Goal: Task Accomplishment & Management: Manage account settings

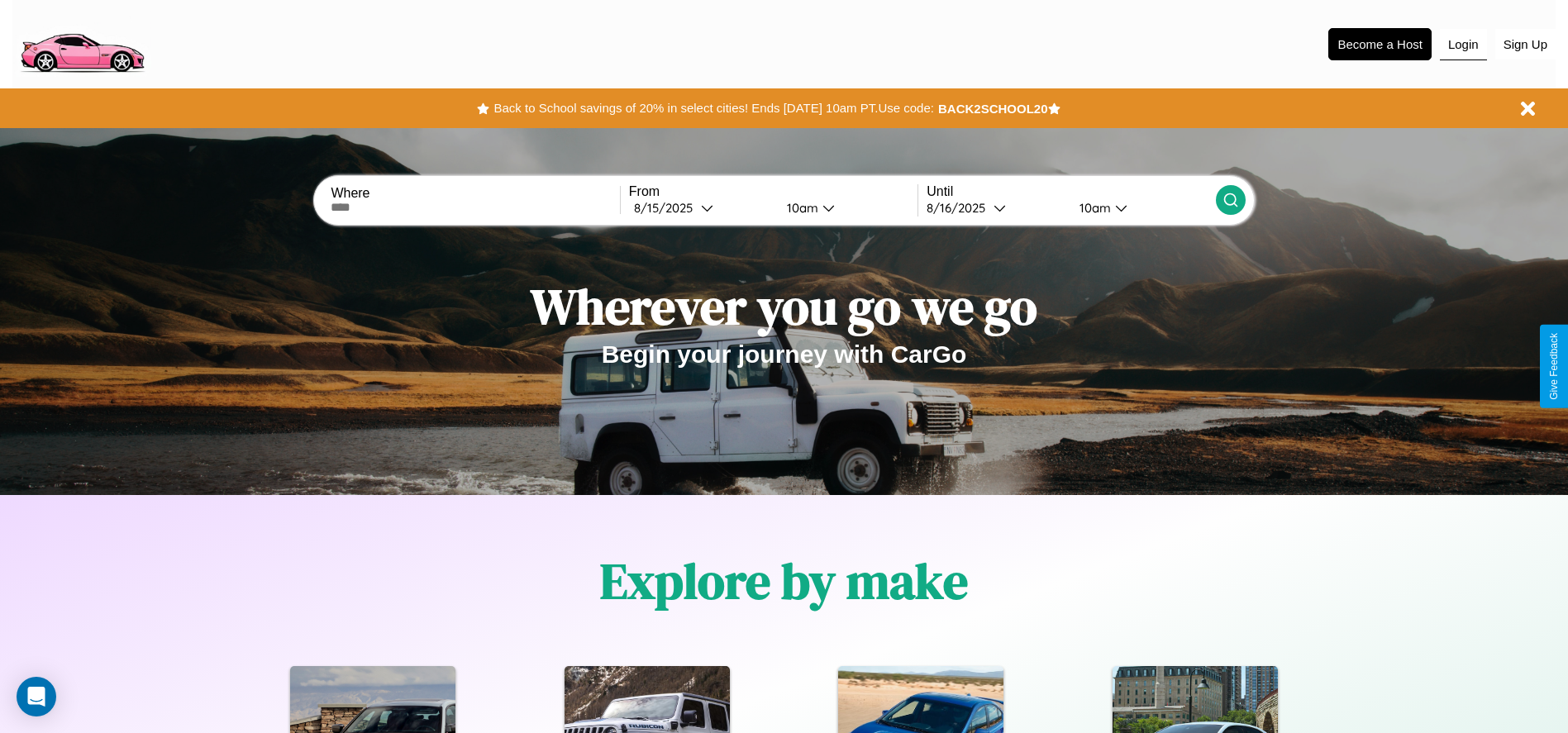
click at [1463, 44] on button "Login" at bounding box center [1464, 45] width 47 height 32
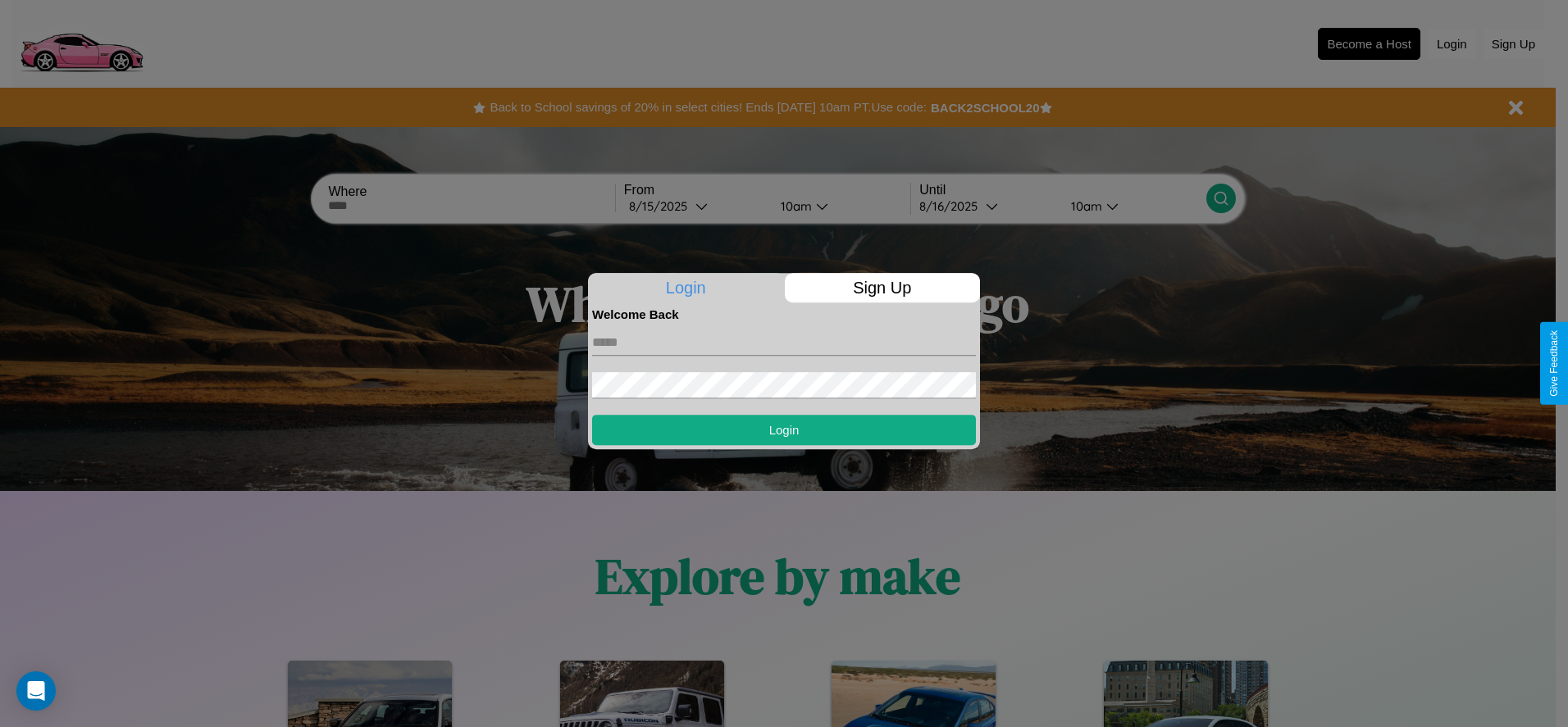
click at [784, 342] on input "text" at bounding box center [784, 343] width 384 height 26
type input "**********"
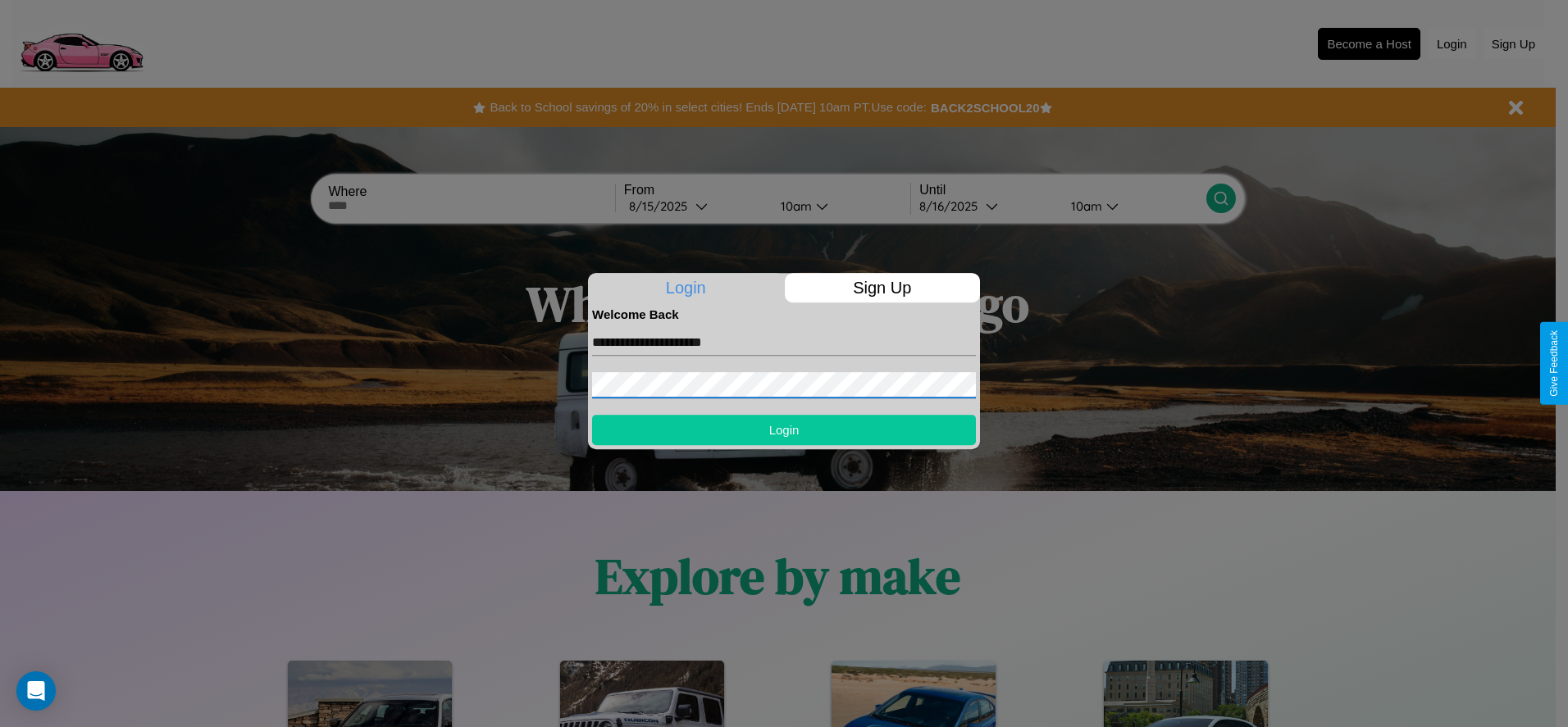
click at [784, 430] on button "Login" at bounding box center [784, 430] width 384 height 30
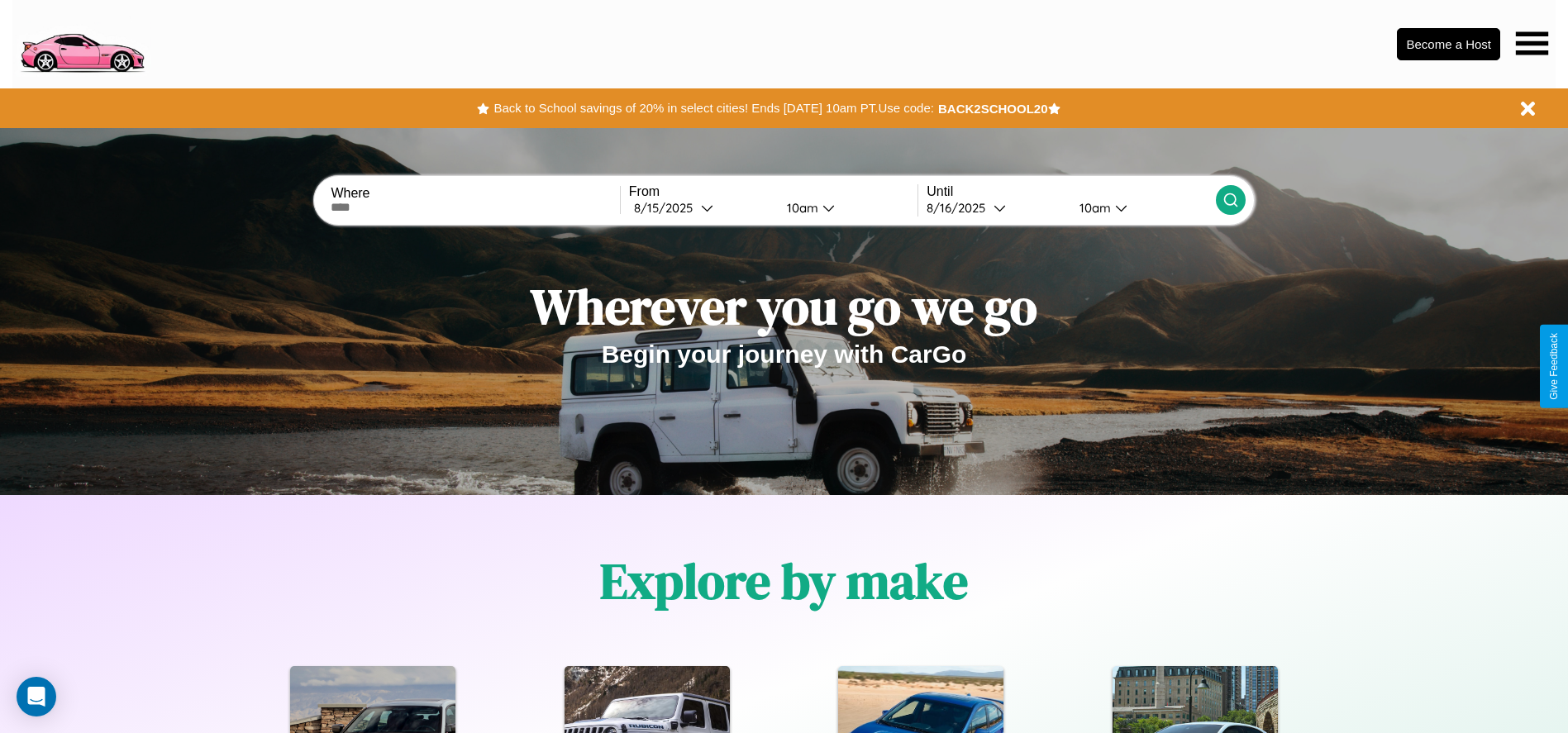
click at [1531, 43] on icon at bounding box center [1531, 43] width 32 height 23
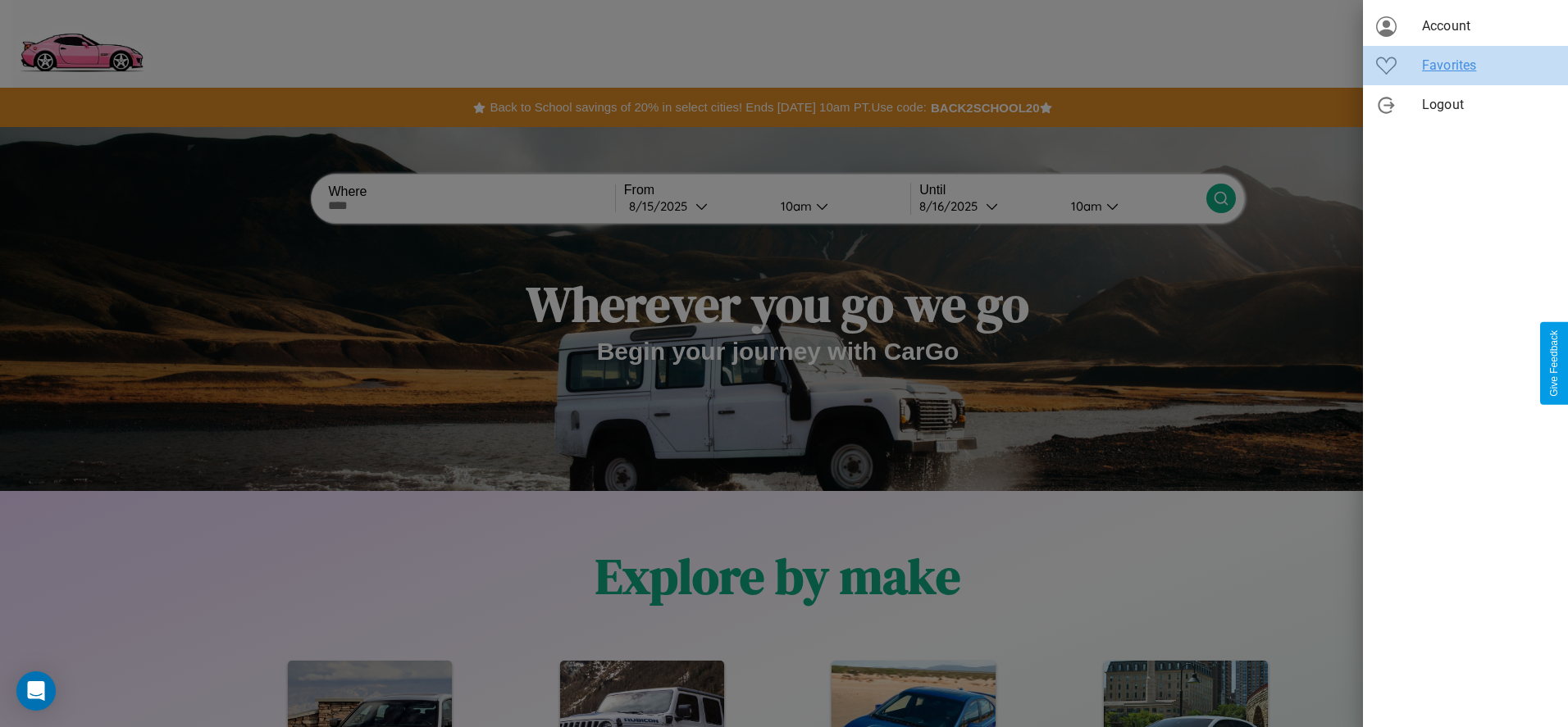
click at [1465, 66] on span "Favorites" at bounding box center [1488, 65] width 133 height 20
